Goal: Information Seeking & Learning: Understand process/instructions

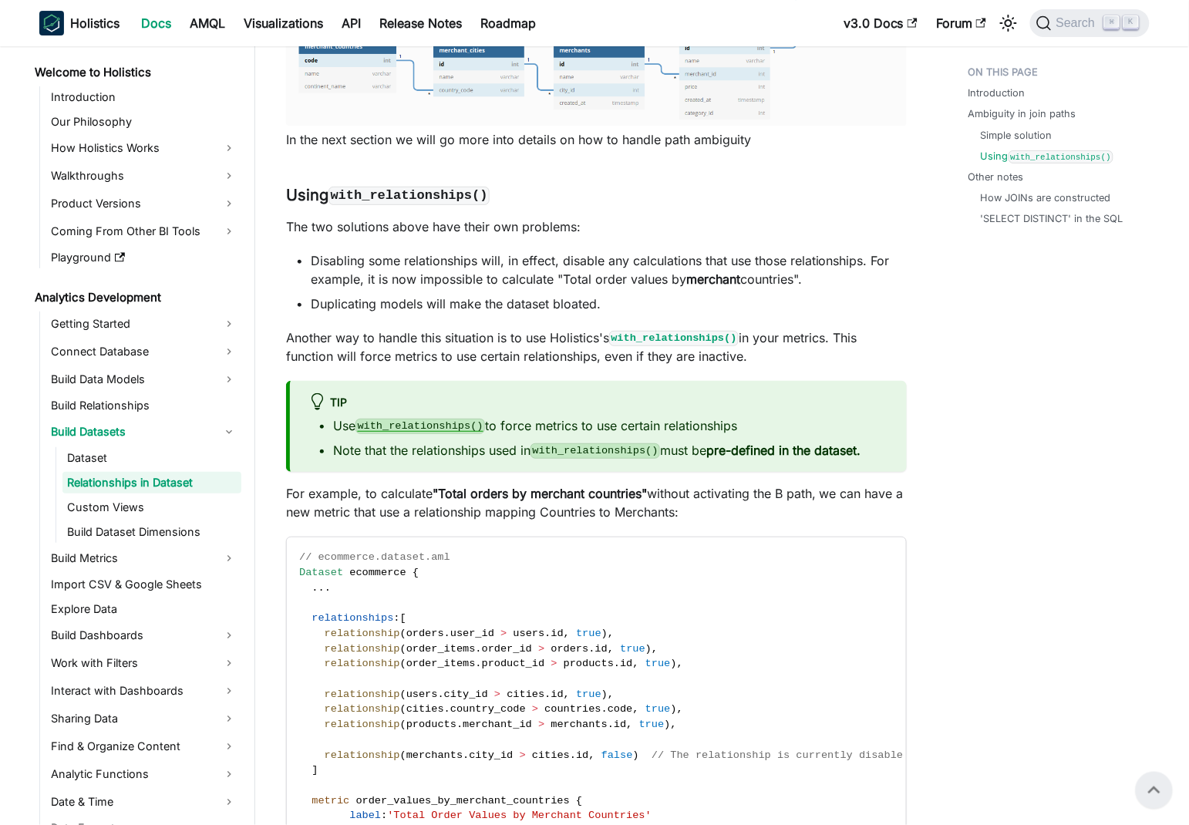
scroll to position [372, 0]
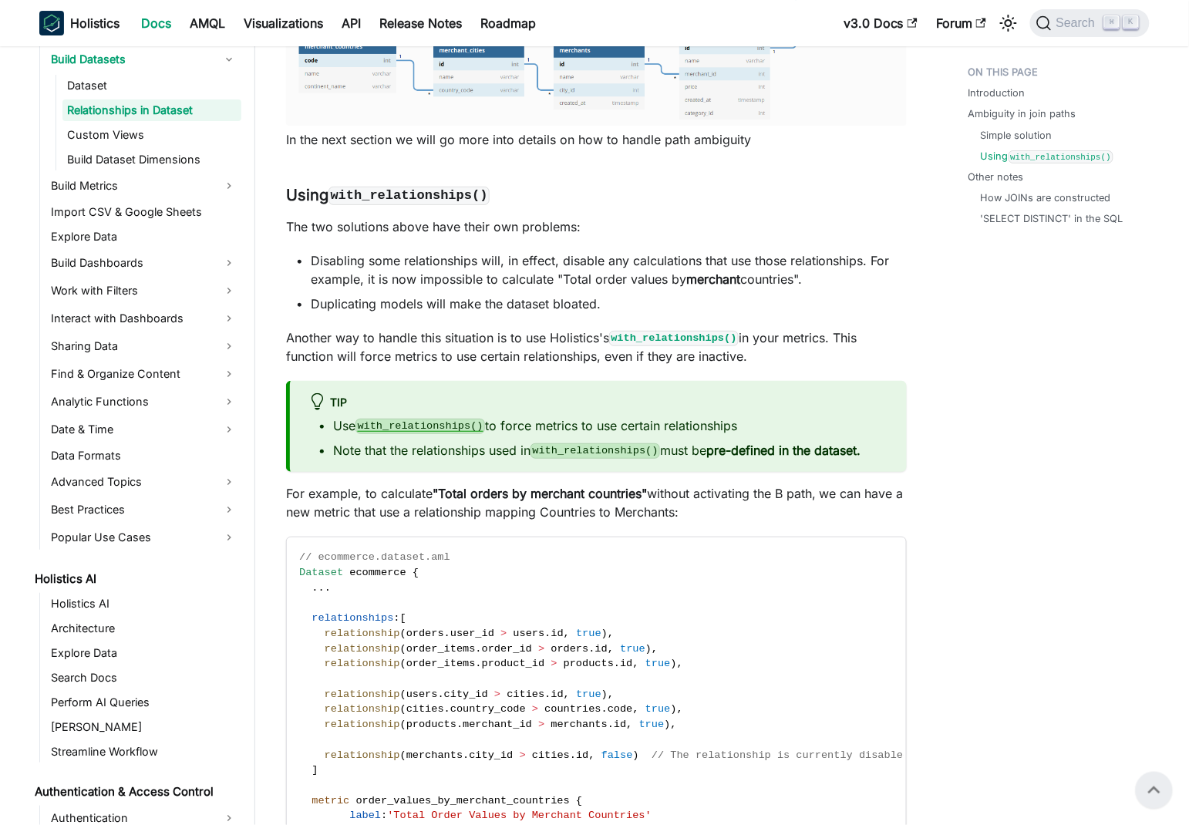
click at [321, 292] on ul "Disabling some relationships will, in effect, disable any calculations that use…" at bounding box center [596, 282] width 621 height 62
click at [366, 254] on li "Disabling some relationships will, in effect, disable any calculations that use…" at bounding box center [609, 269] width 596 height 37
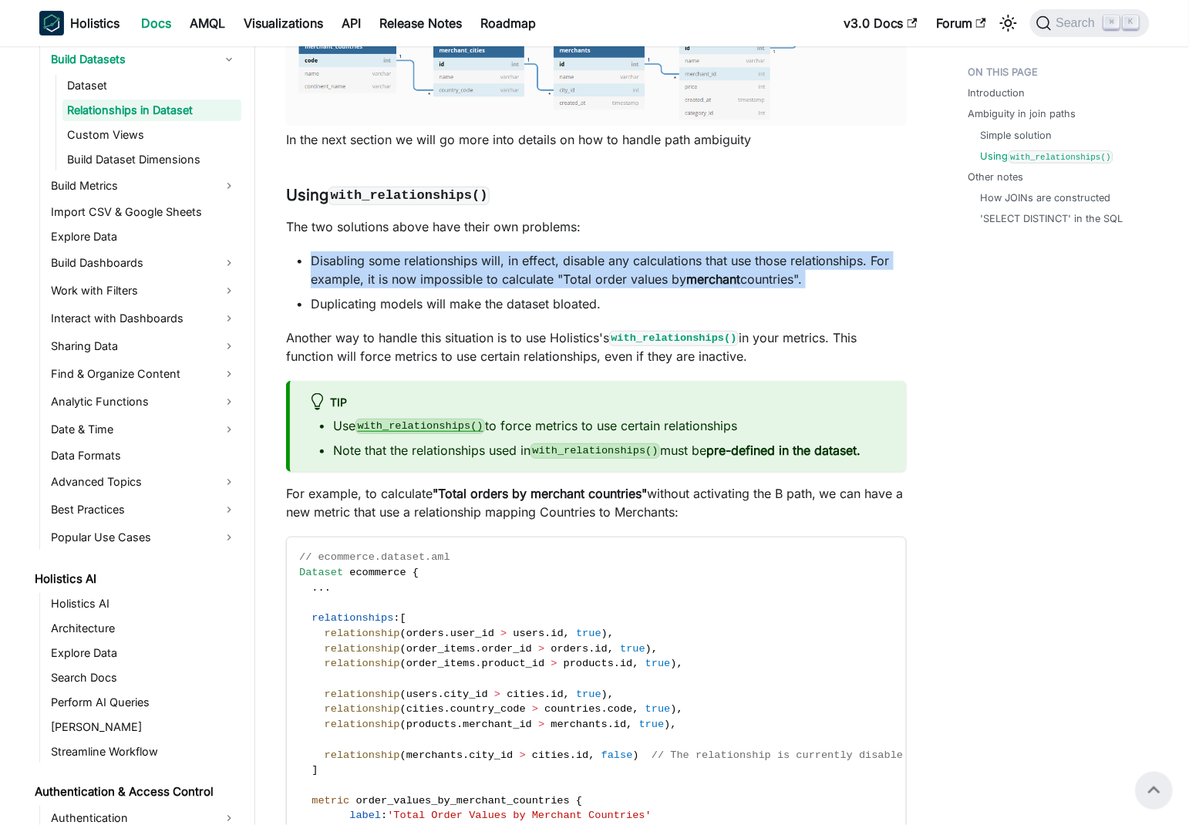
click at [366, 254] on li "Disabling some relationships will, in effect, disable any calculations that use…" at bounding box center [609, 269] width 596 height 37
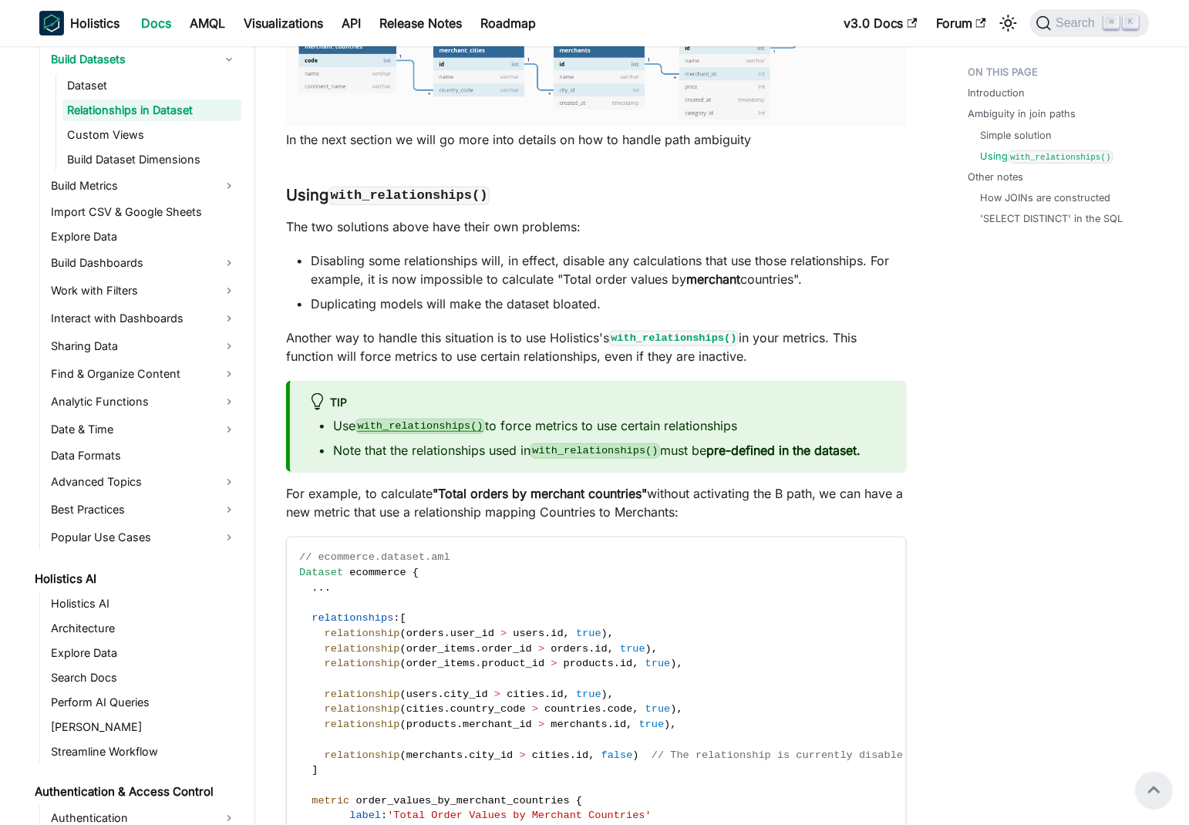
click at [451, 312] on li "Duplicating models will make the dataset bloated." at bounding box center [609, 304] width 596 height 19
click at [467, 300] on li "Duplicating models will make the dataset bloated." at bounding box center [609, 304] width 596 height 19
click at [389, 252] on li "Disabling some relationships will, in effect, disable any calculations that use…" at bounding box center [609, 269] width 596 height 37
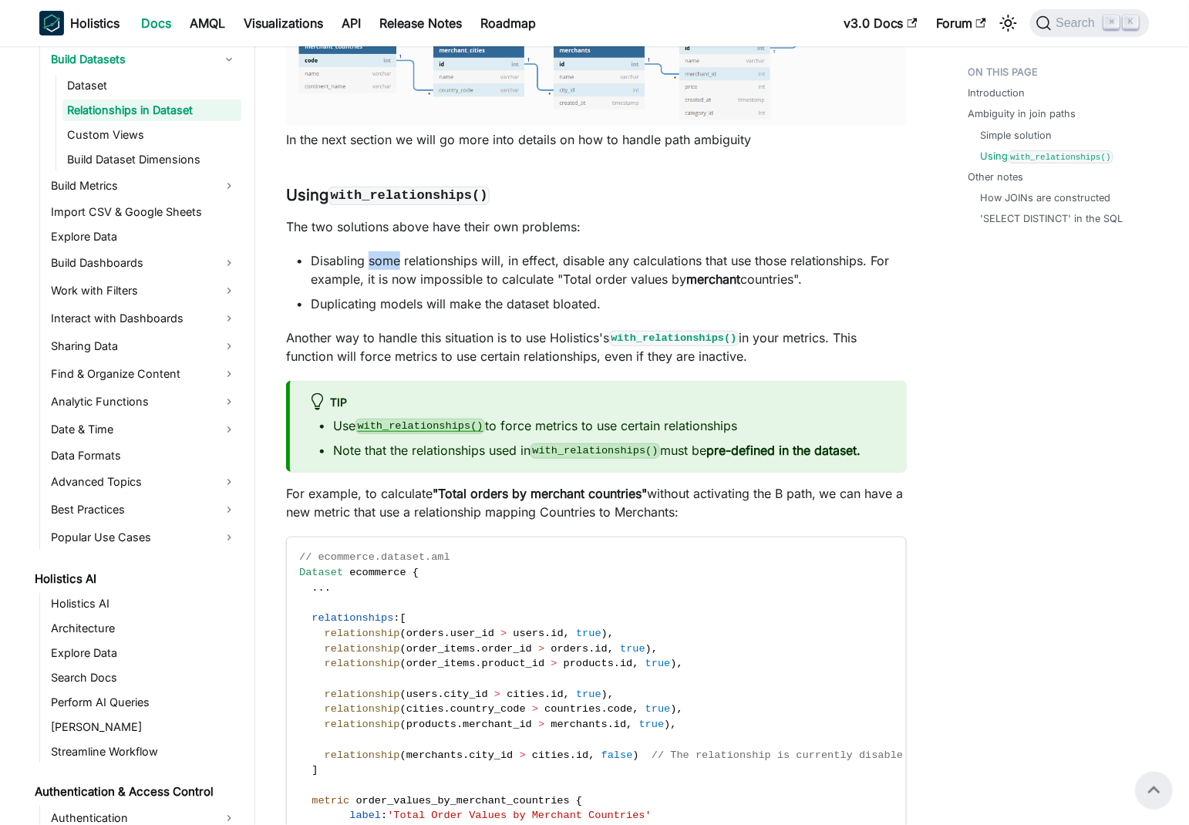
click at [389, 252] on li "Disabling some relationships will, in effect, disable any calculations that use…" at bounding box center [609, 269] width 596 height 37
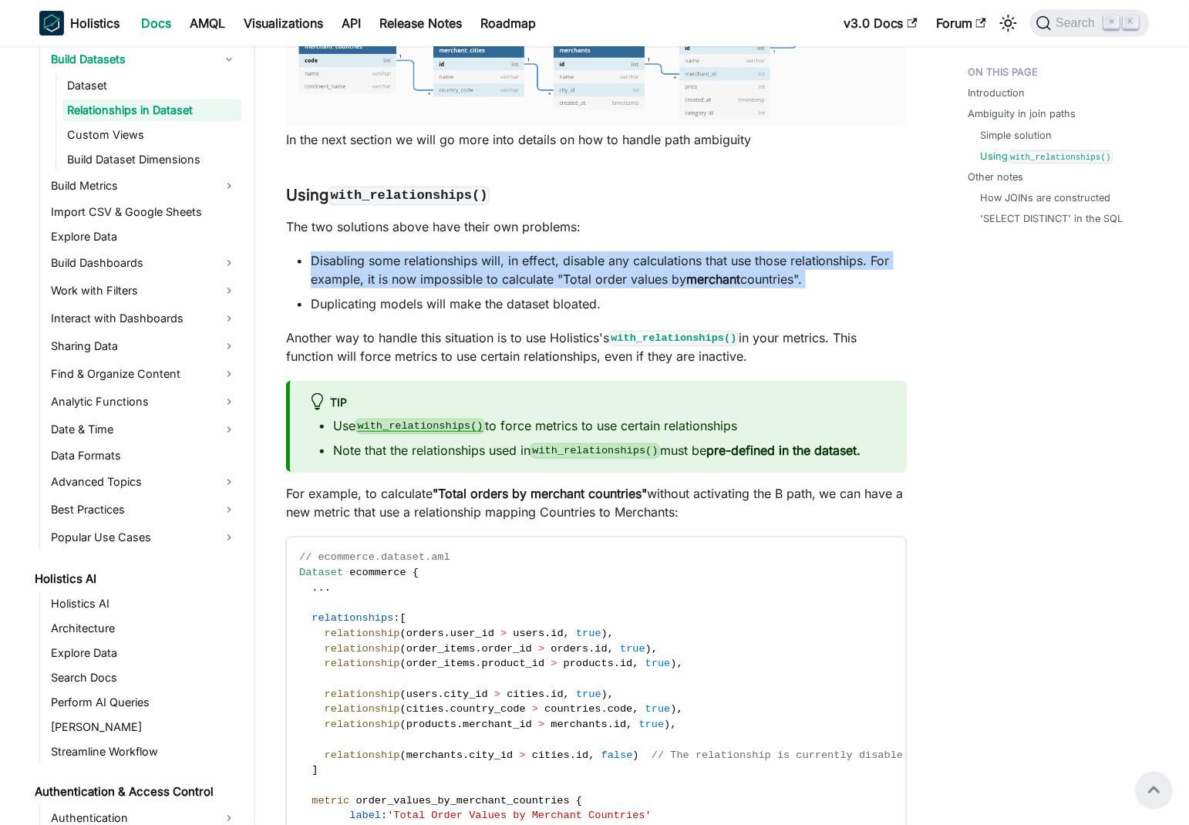
click at [389, 252] on li "Disabling some relationships will, in effect, disable any calculations that use…" at bounding box center [609, 269] width 596 height 37
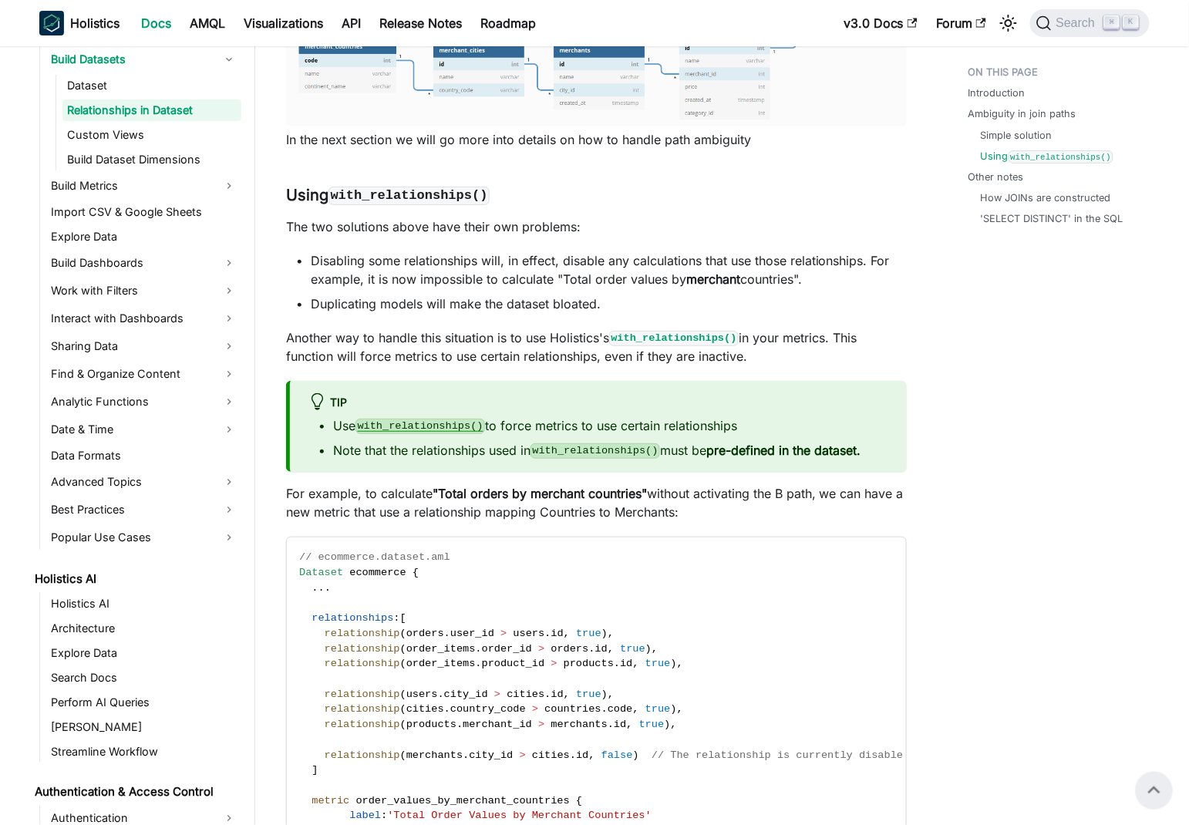
click at [442, 306] on li "Duplicating models will make the dataset bloated." at bounding box center [609, 304] width 596 height 19
click at [430, 258] on li "Disabling some relationships will, in effect, disable any calculations that use…" at bounding box center [609, 269] width 596 height 37
